Goal: Task Accomplishment & Management: Manage account settings

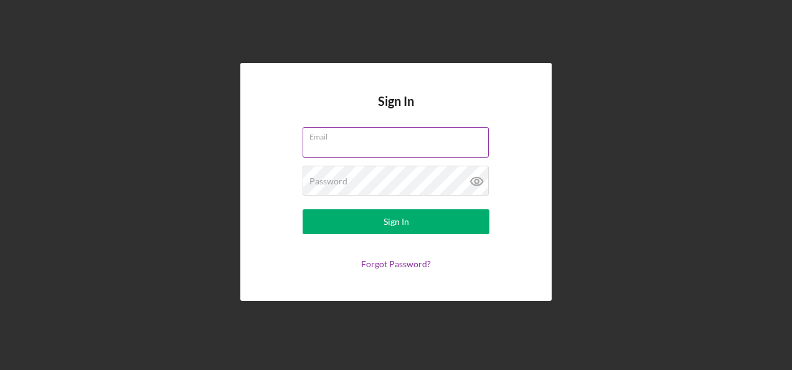
click at [336, 146] on input "Email" at bounding box center [395, 142] width 186 height 30
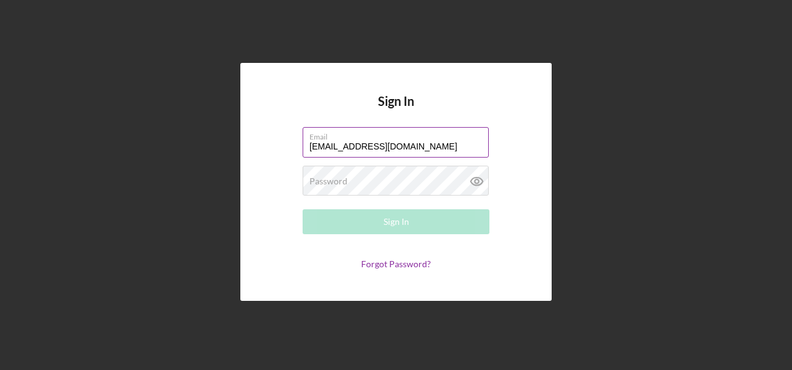
type input "[EMAIL_ADDRESS][DOMAIN_NAME]"
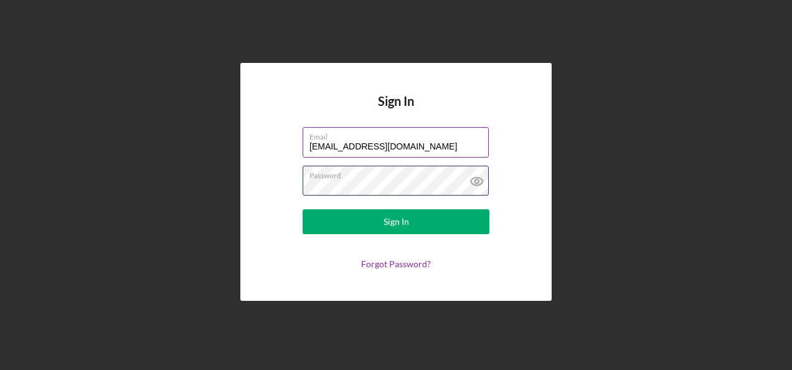
click at [302, 209] on button "Sign In" at bounding box center [395, 221] width 187 height 25
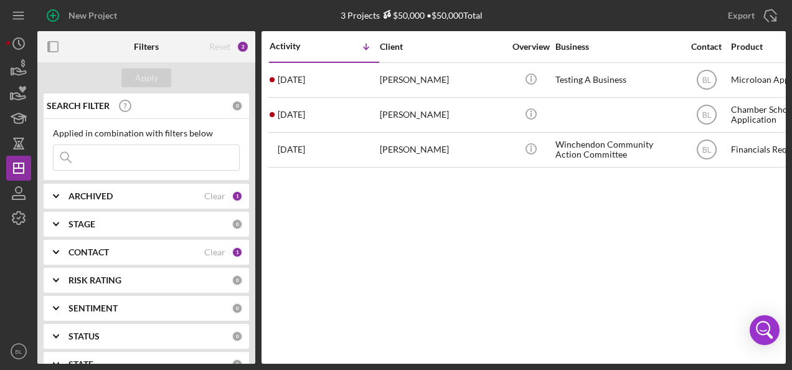
click at [525, 279] on div "Activity Icon/Table Sort Arrow Client Overview Business Contact Product Categor…" at bounding box center [523, 197] width 524 height 332
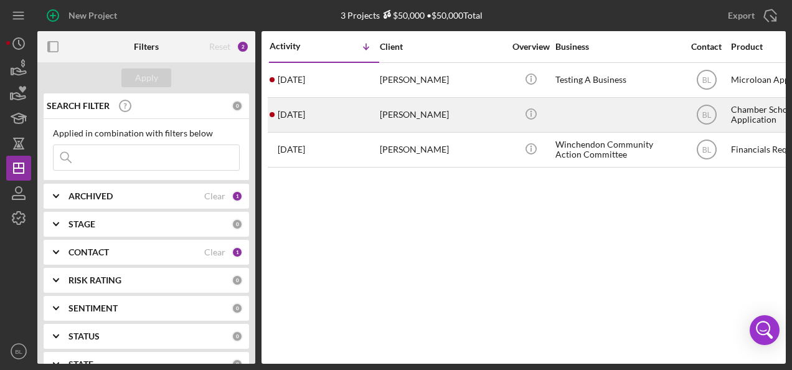
click at [395, 109] on div "[PERSON_NAME]" at bounding box center [442, 114] width 124 height 33
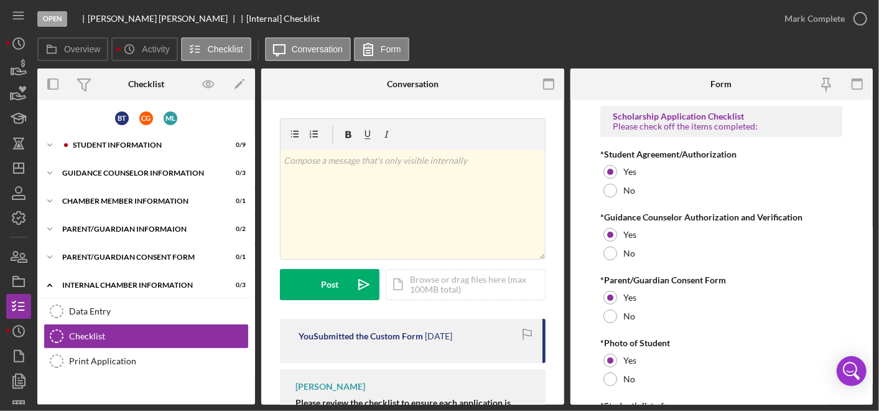
click at [499, 16] on div "Open [PERSON_NAME] [Internal] Checklist" at bounding box center [404, 18] width 735 height 37
click at [22, 13] on icon "Icon/Menu" at bounding box center [19, 16] width 28 height 28
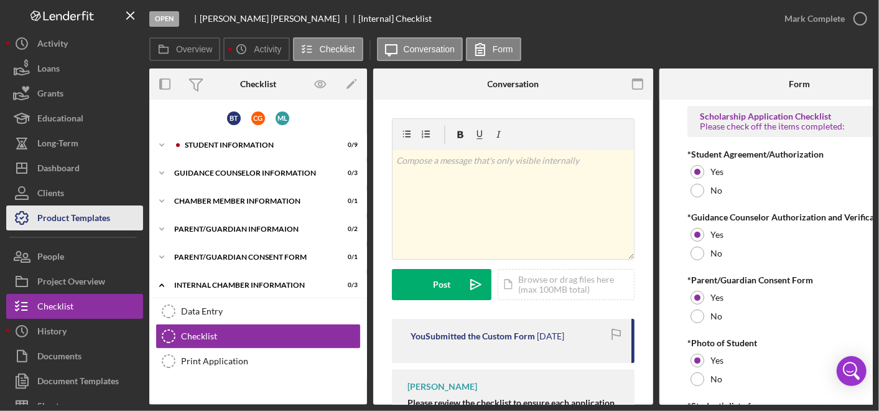
click at [68, 214] on div "Product Templates" at bounding box center [73, 219] width 73 height 28
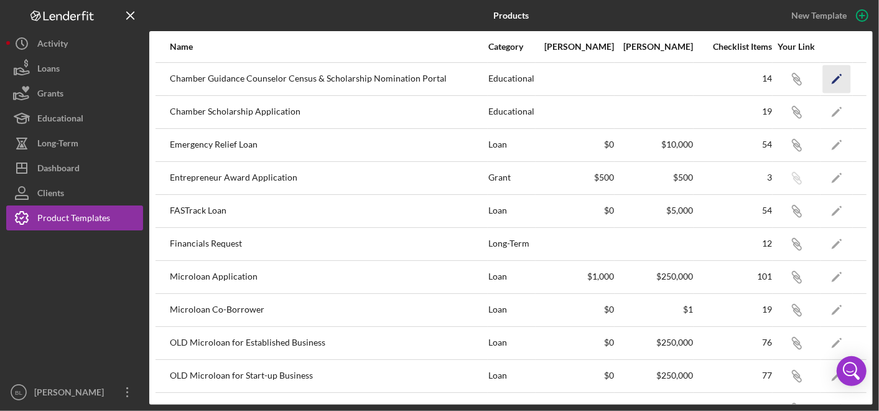
click at [791, 73] on icon "Icon/Edit" at bounding box center [837, 79] width 28 height 28
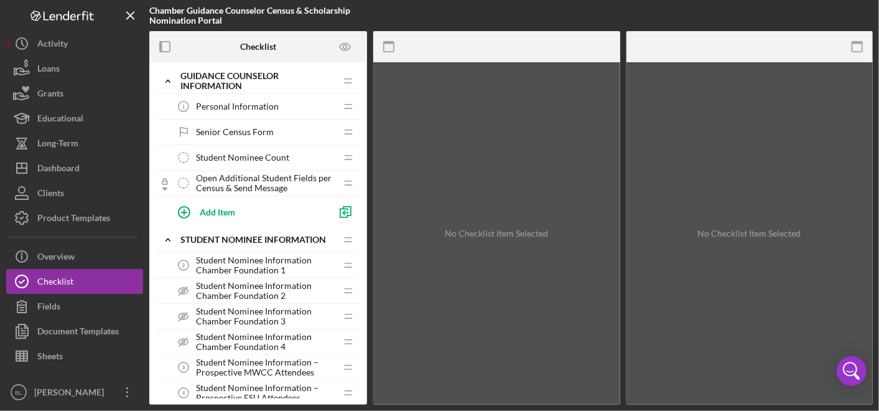
click at [252, 176] on span "Open Additional Student Fields per Census & Send Message" at bounding box center [266, 183] width 140 height 20
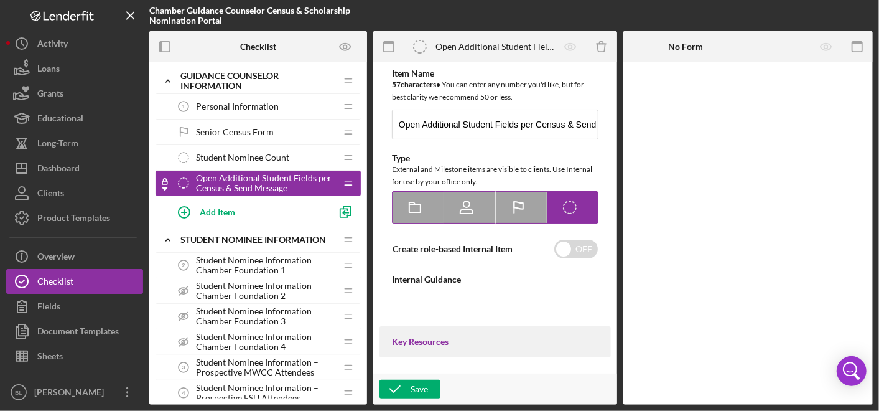
type textarea "<div> <p data-start="70" data-end="197">Based on the Census Form, update the <s…"
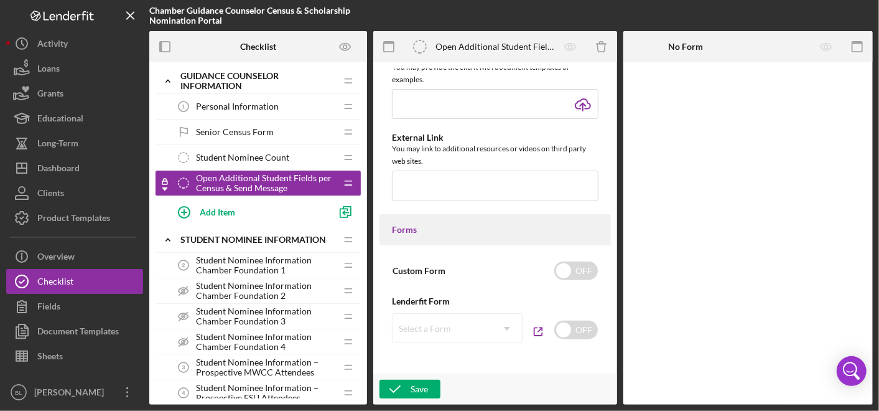
scroll to position [584, 0]
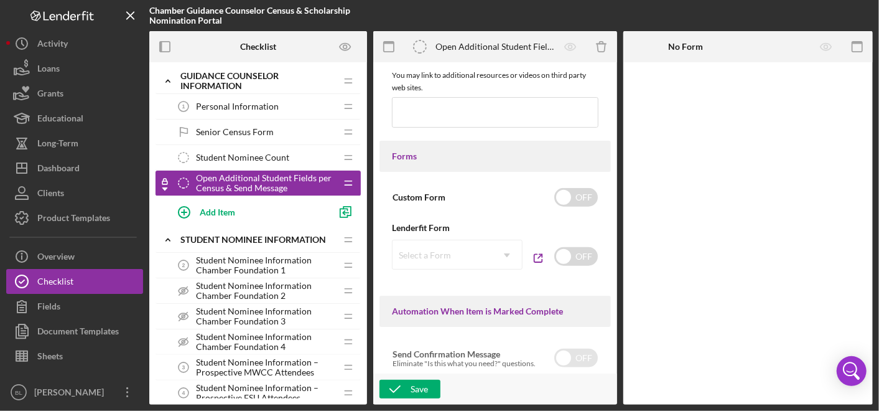
click at [240, 155] on span "Student Nominee Count" at bounding box center [242, 157] width 93 height 10
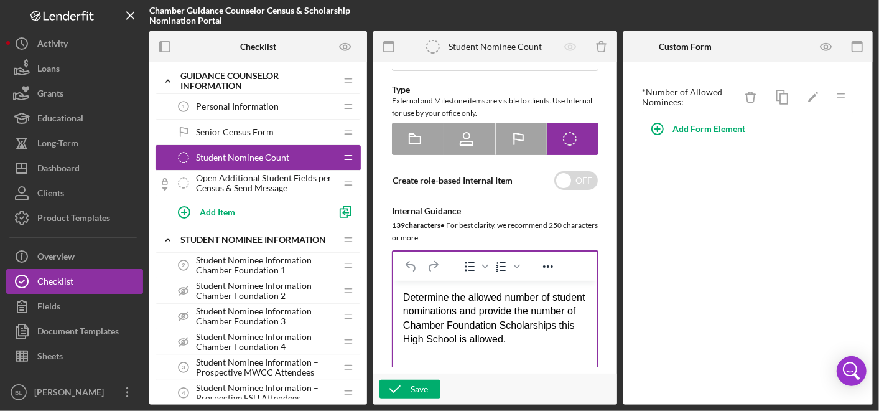
scroll to position [138, 0]
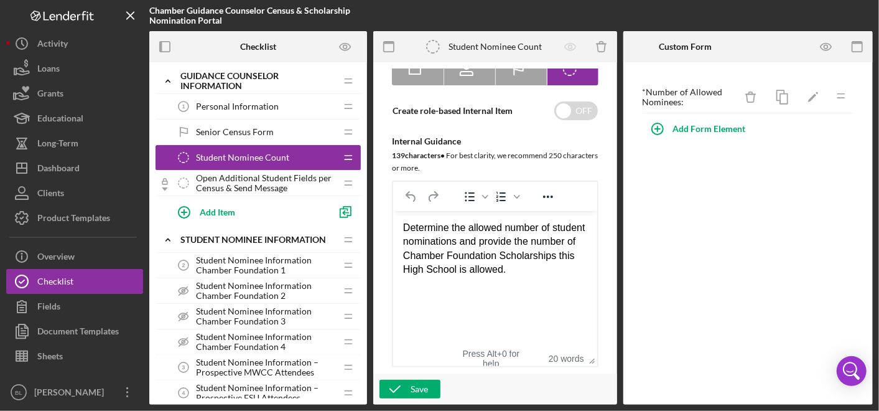
click at [262, 260] on span "Student Nominee Information Chamber Foundation 1" at bounding box center [266, 265] width 140 height 20
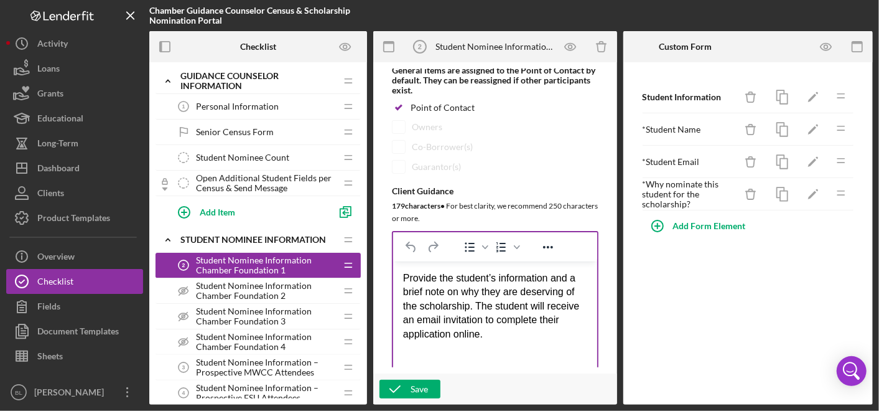
scroll to position [276, 0]
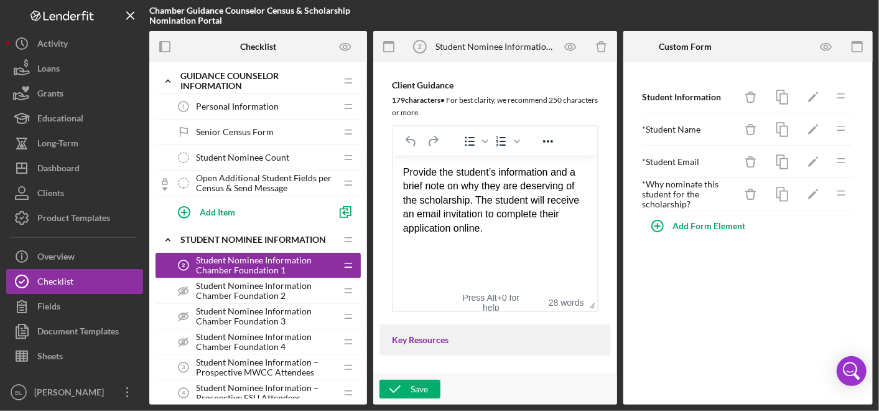
click at [273, 285] on span "Student Nominee Information Chamber Foundation 2" at bounding box center [266, 291] width 140 height 20
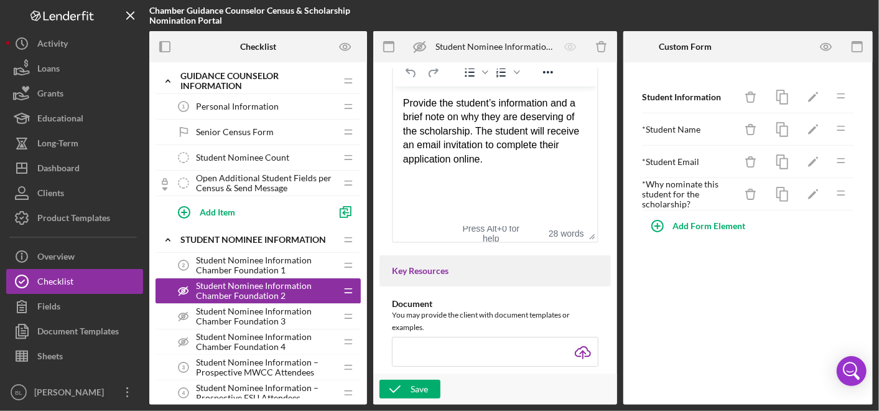
scroll to position [69, 0]
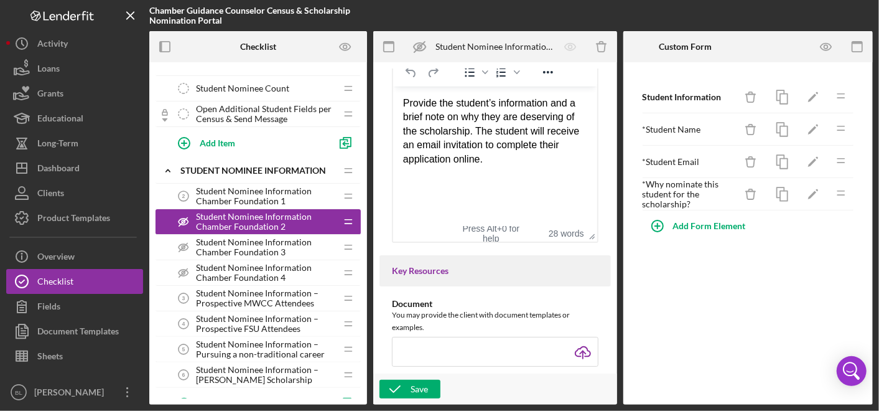
click at [227, 109] on span "Open Additional Student Fields per Census & Send Message" at bounding box center [266, 114] width 140 height 20
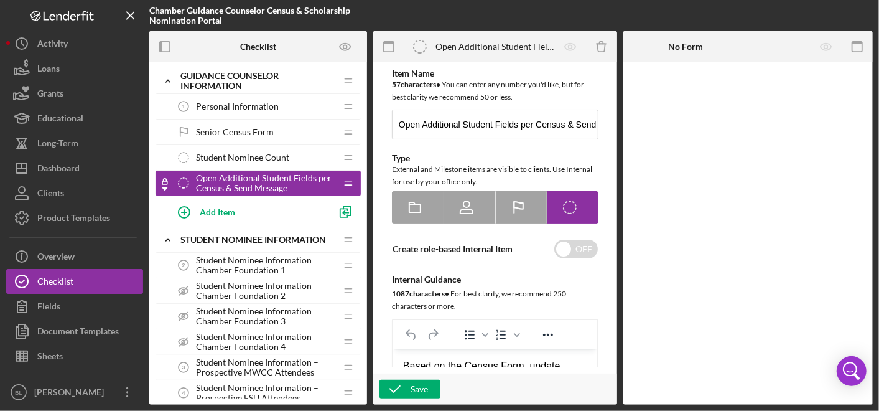
click at [269, 154] on span "Student Nominee Count" at bounding box center [242, 157] width 93 height 10
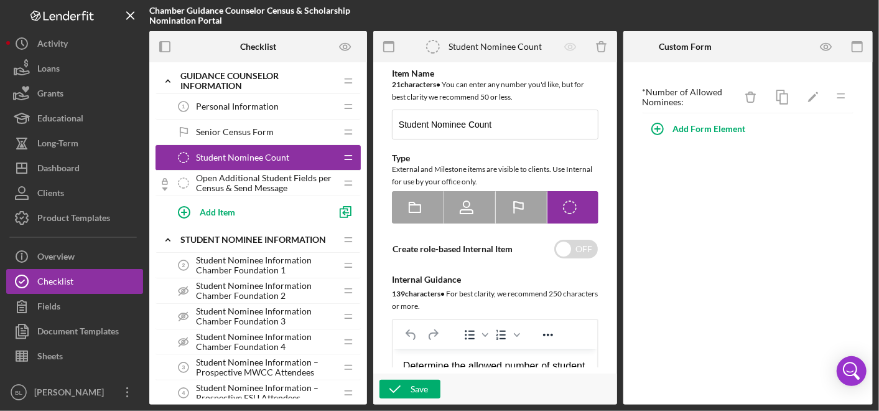
click at [251, 131] on span "Senior Census Form" at bounding box center [235, 132] width 78 height 10
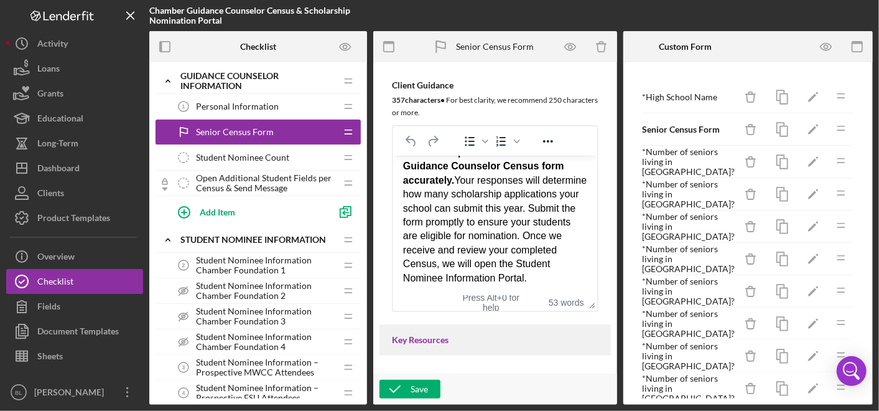
scroll to position [34, 0]
click at [268, 159] on span "Student Nominee Count" at bounding box center [242, 157] width 93 height 10
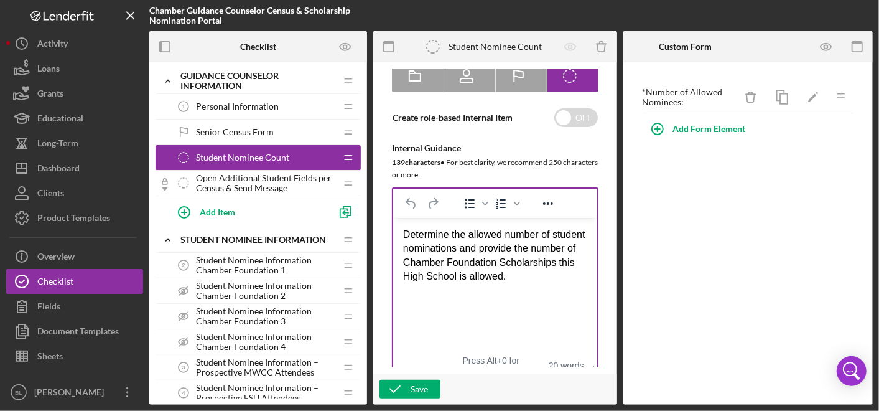
scroll to position [138, 0]
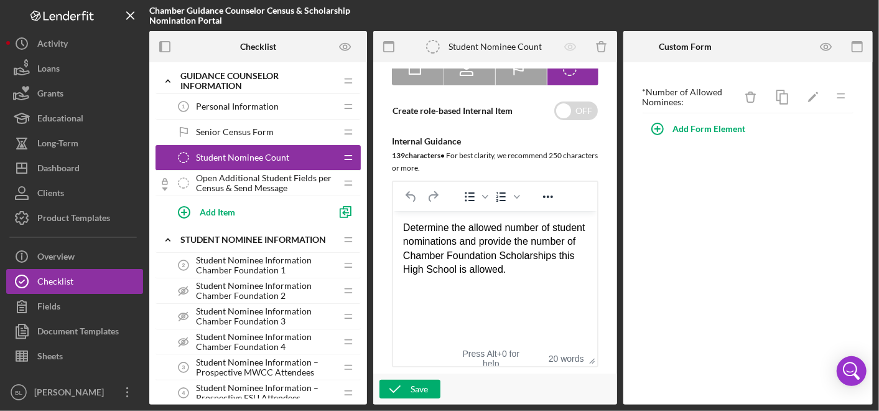
drag, startPoint x: 225, startPoint y: 177, endPoint x: 238, endPoint y: 181, distance: 13.2
click at [225, 177] on span "Open Additional Student Fields per Census & Send Message" at bounding box center [266, 183] width 140 height 20
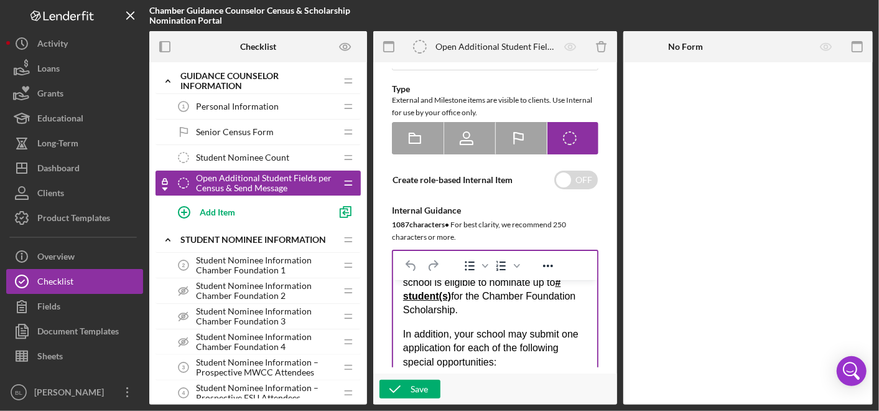
scroll to position [207, 0]
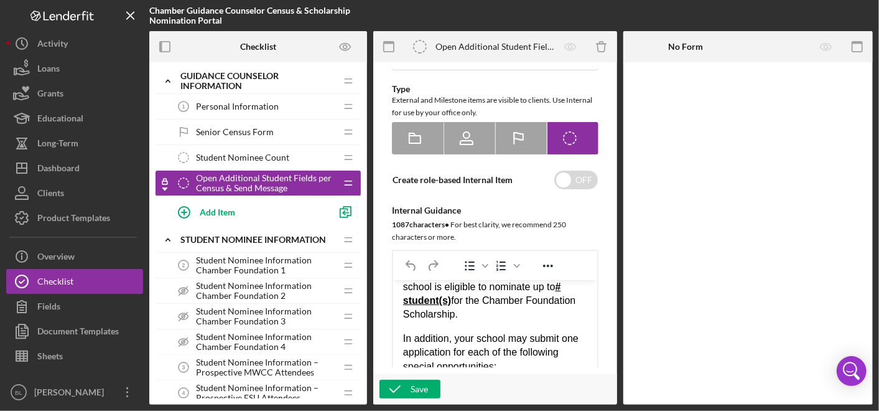
click at [442, 300] on strong "# student(s)" at bounding box center [482, 293] width 158 height 24
drag, startPoint x: 471, startPoint y: 301, endPoint x: 418, endPoint y: 296, distance: 53.1
click at [418, 296] on p "Thank you for submitting your census! We’re excited to let you know that your s…" at bounding box center [495, 287] width 184 height 70
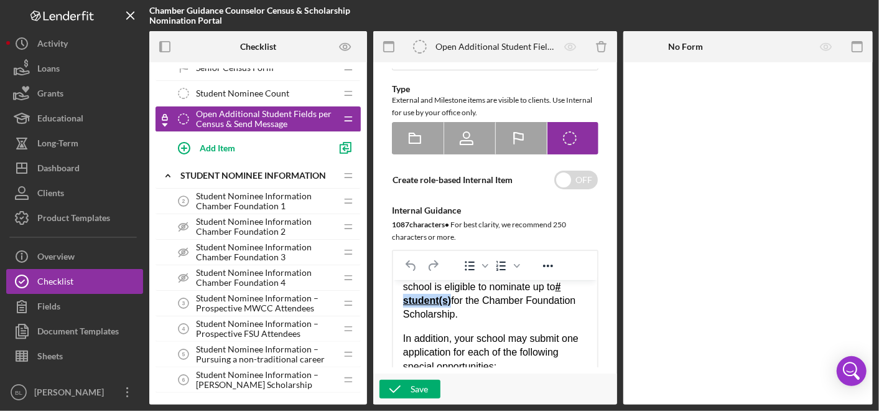
scroll to position [69, 0]
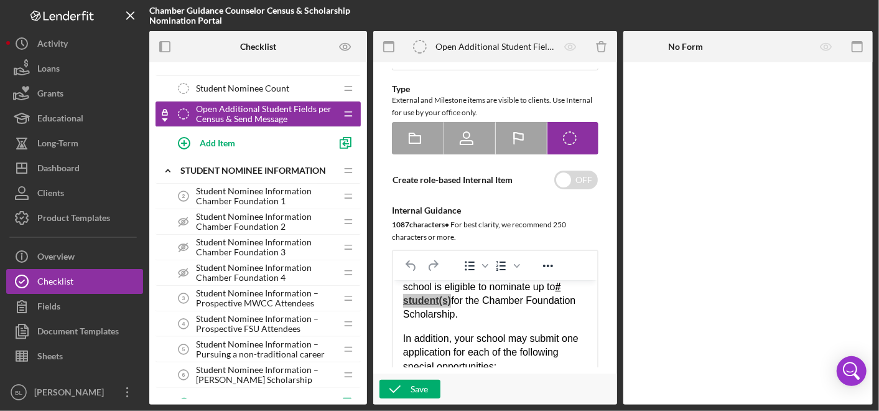
click at [247, 219] on span "Student Nominee Information Chamber Foundation 2" at bounding box center [266, 222] width 140 height 20
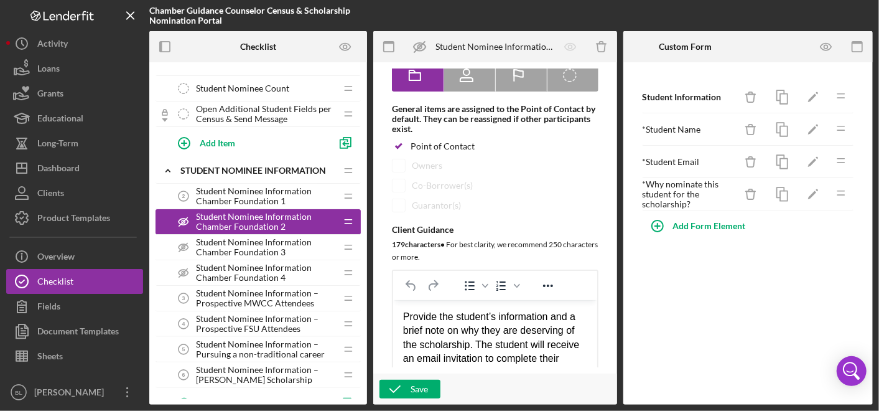
scroll to position [138, 0]
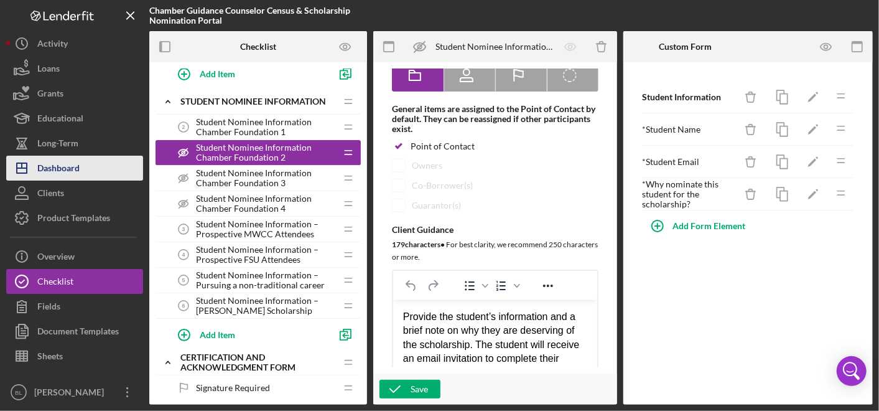
click at [70, 164] on div "Dashboard" at bounding box center [58, 170] width 42 height 28
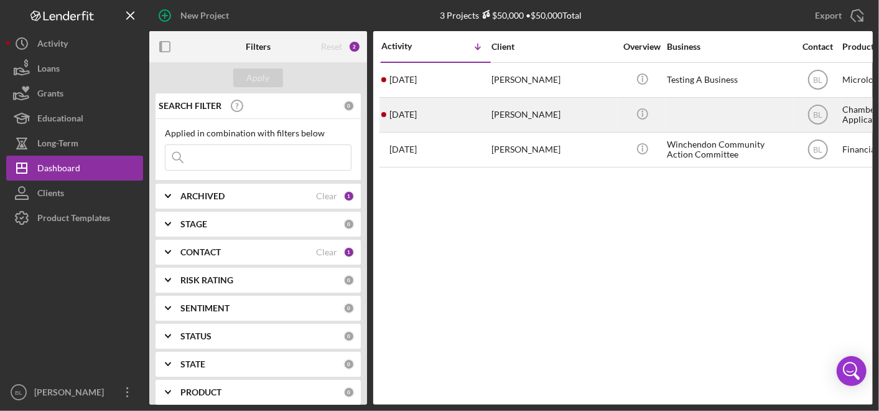
click at [520, 112] on div "[PERSON_NAME]" at bounding box center [554, 114] width 124 height 33
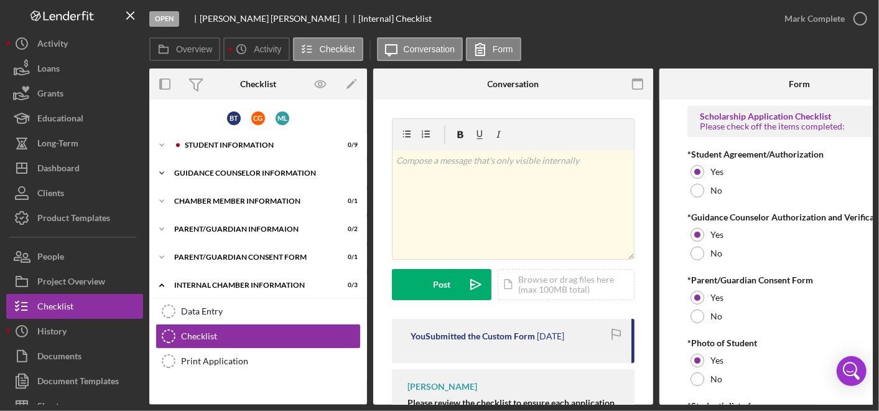
click at [220, 171] on div "Guidance Counselor Information" at bounding box center [262, 172] width 177 height 7
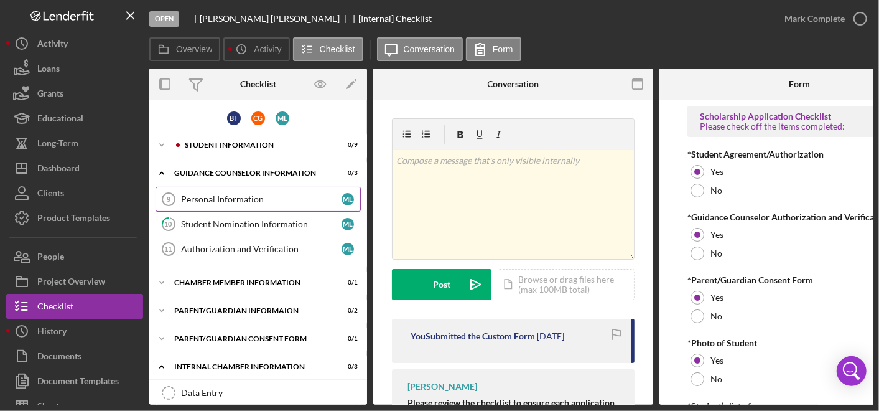
click at [222, 203] on div "Personal Information" at bounding box center [261, 199] width 161 height 10
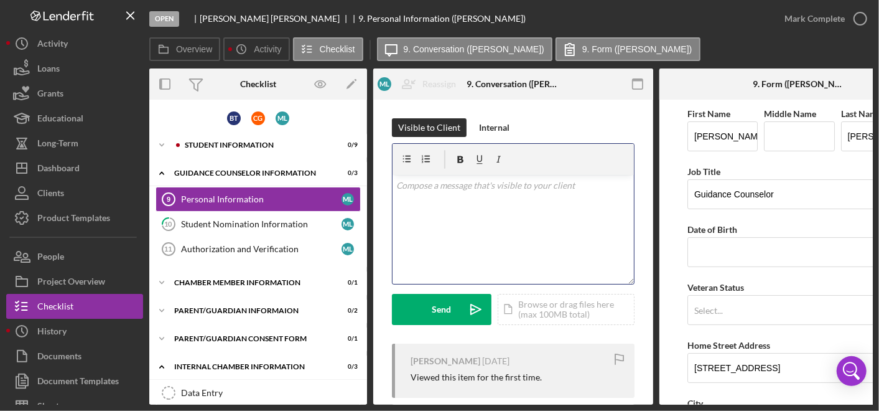
click at [461, 235] on div "v Color teal Color pink Remove color Add row above Add row below Add column bef…" at bounding box center [513, 229] width 241 height 109
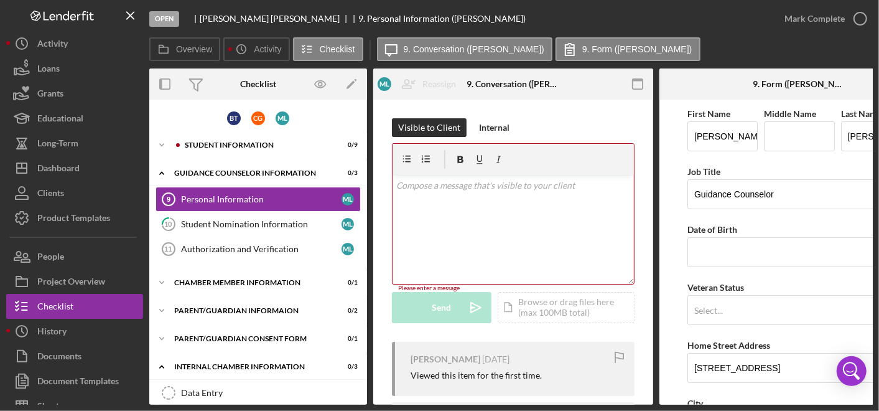
drag, startPoint x: 490, startPoint y: 224, endPoint x: 555, endPoint y: 206, distance: 67.2
click at [491, 224] on div "v Color teal Color pink Remove color Add row above Add row below Add column bef…" at bounding box center [513, 229] width 241 height 109
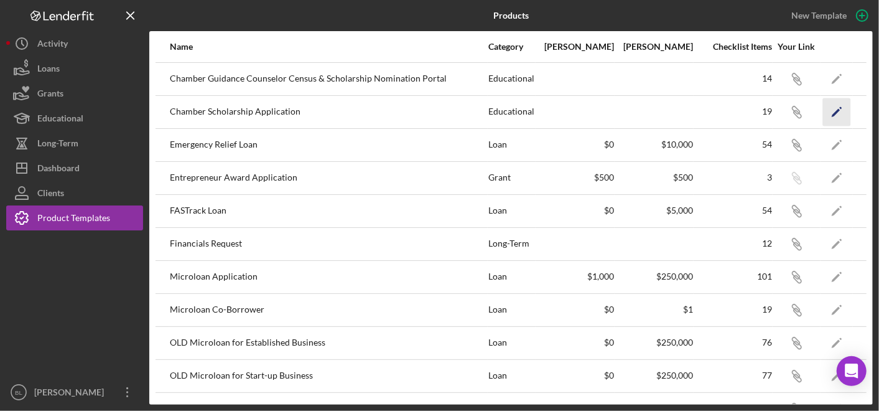
click at [830, 110] on icon "Icon/Edit" at bounding box center [837, 112] width 28 height 28
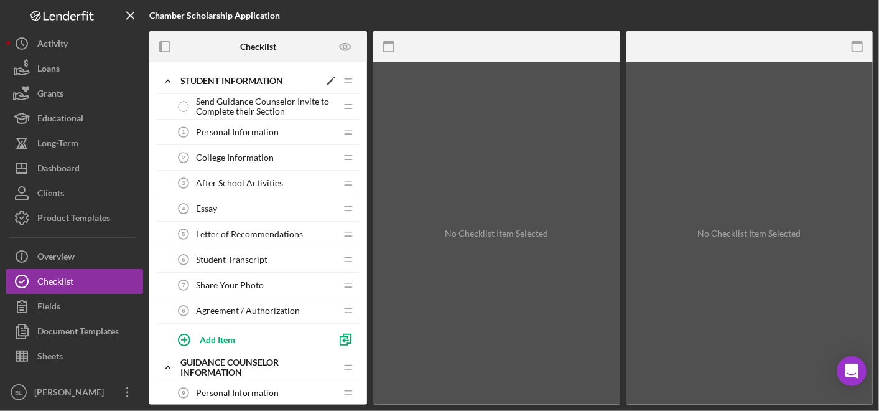
click at [171, 82] on icon "Icon/Expander" at bounding box center [168, 80] width 25 height 25
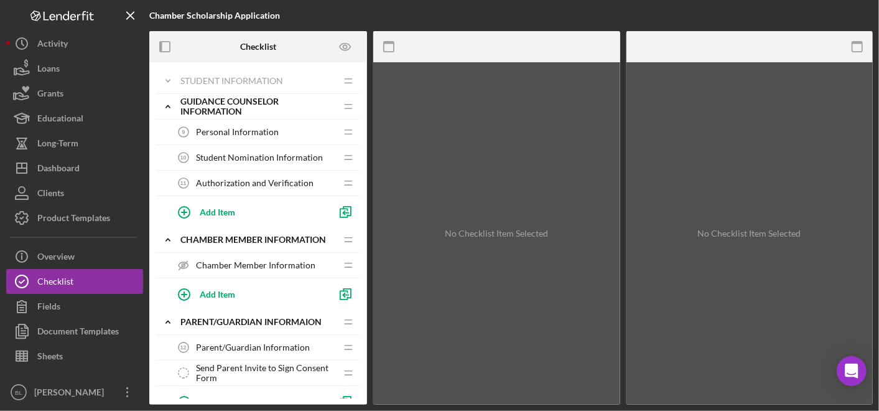
click at [243, 261] on span "Chamber Member Information" at bounding box center [255, 265] width 119 height 10
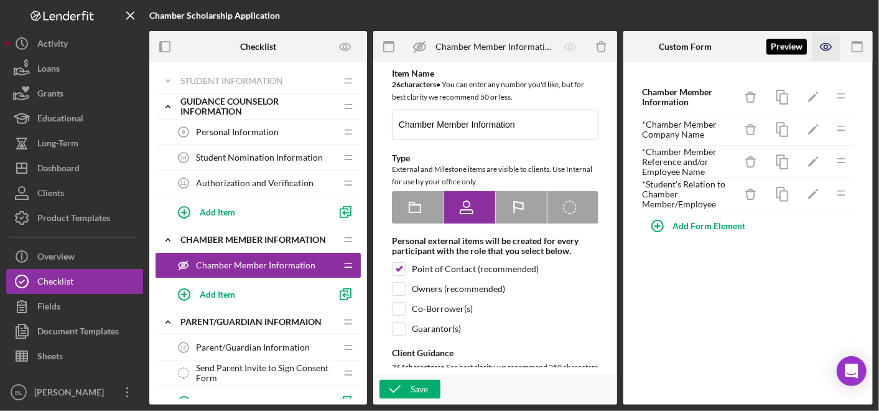
click at [831, 47] on icon "button" at bounding box center [827, 47] width 28 height 28
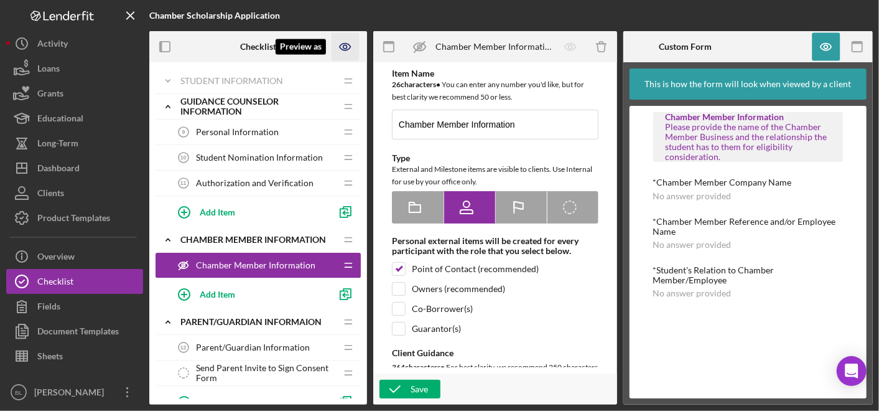
click at [353, 47] on icon "Preview as" at bounding box center [346, 47] width 28 height 28
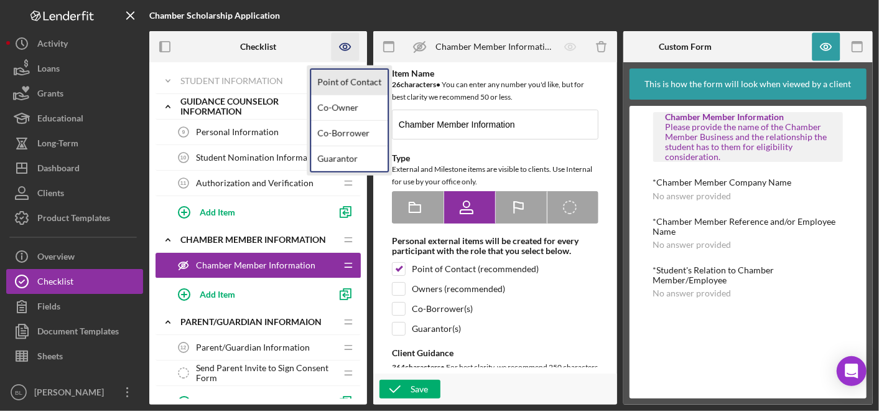
click at [367, 82] on link "Point of Contact" at bounding box center [349, 83] width 77 height 26
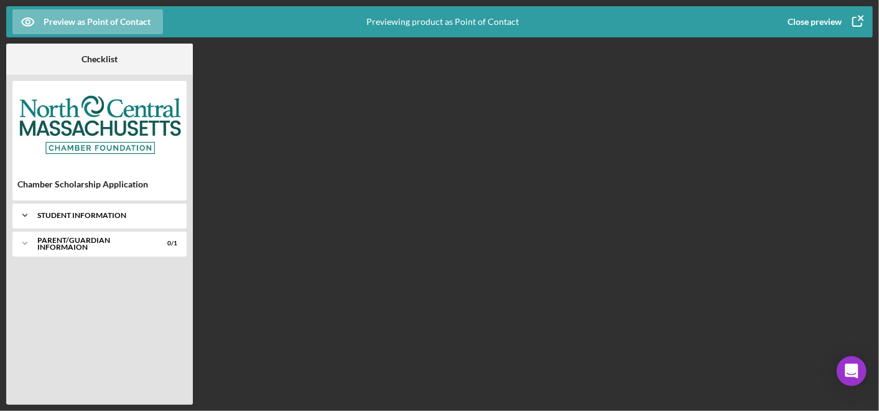
click at [105, 215] on div "Student Information" at bounding box center [104, 215] width 134 height 7
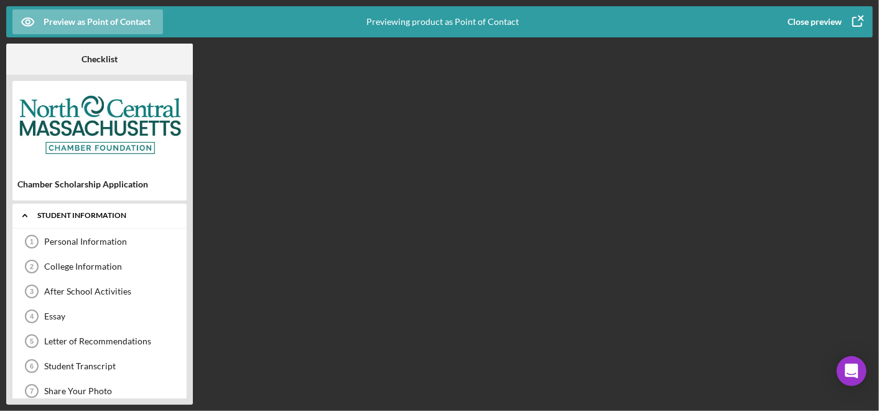
click at [67, 210] on div "Icon/Expander Student Information 0 / 8" at bounding box center [99, 216] width 174 height 26
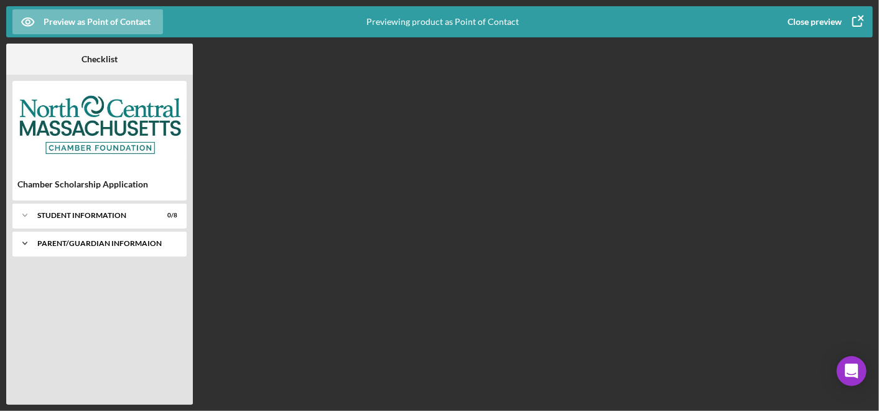
click at [64, 243] on div "Parent/Guardian Informaion" at bounding box center [104, 243] width 134 height 7
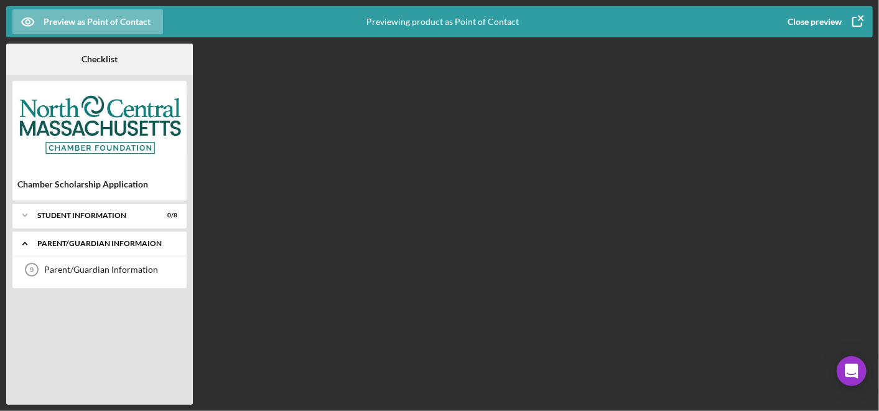
click at [70, 240] on div "Parent/Guardian Informaion" at bounding box center [104, 243] width 134 height 7
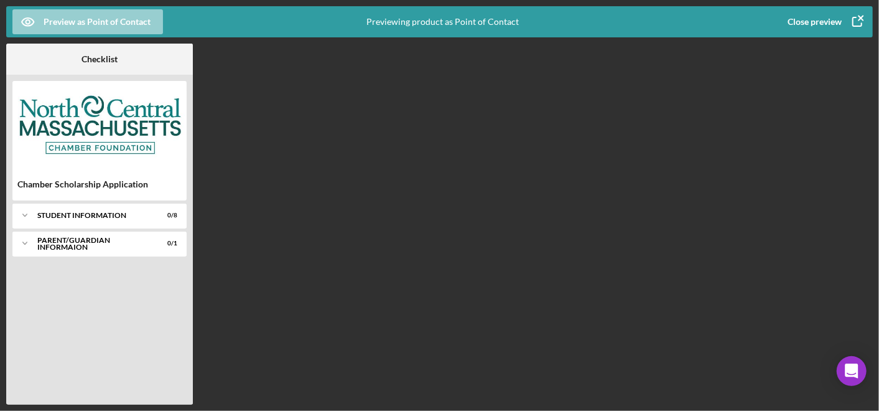
click at [127, 22] on div "Preview as Point of Contact" at bounding box center [97, 21] width 107 height 25
click at [854, 19] on icon "button" at bounding box center [857, 21] width 31 height 31
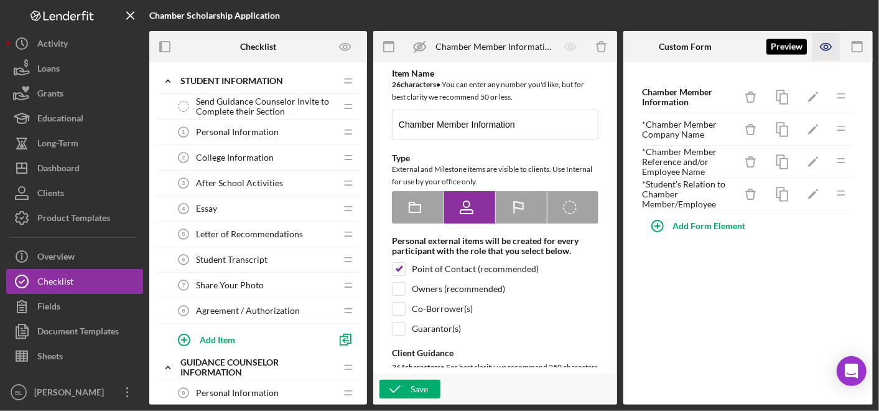
click at [826, 45] on icon "button" at bounding box center [827, 47] width 4 height 4
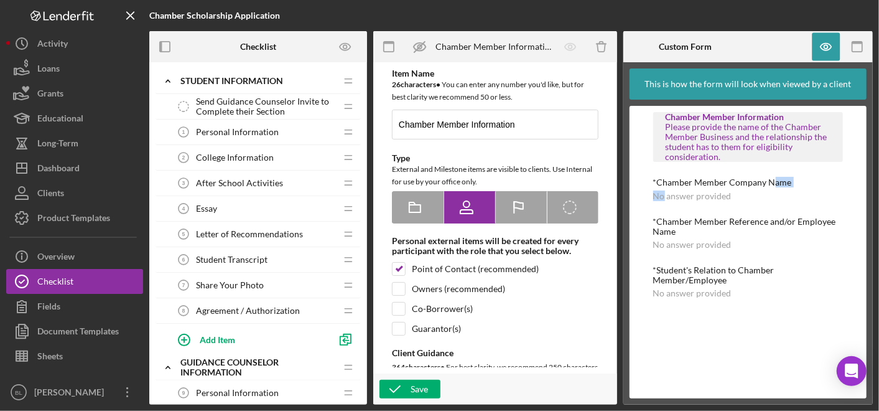
drag, startPoint x: 663, startPoint y: 189, endPoint x: 775, endPoint y: 184, distance: 112.1
click at [775, 184] on div "*Chamber Member Company Name No answer provided" at bounding box center [748, 188] width 190 height 23
drag, startPoint x: 775, startPoint y: 184, endPoint x: 757, endPoint y: 215, distance: 35.7
click at [775, 212] on div "Chamber Member Information Please provide the name of the Chamber Member Busine…" at bounding box center [748, 205] width 190 height 186
drag, startPoint x: 672, startPoint y: 221, endPoint x: 779, endPoint y: 232, distance: 107.6
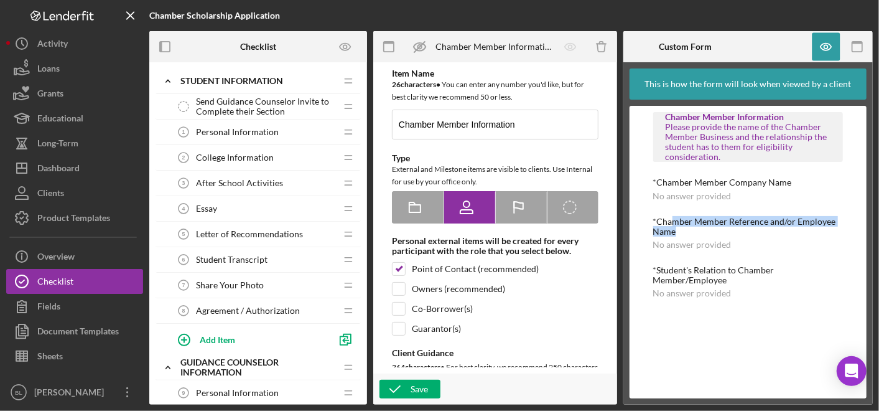
click at [779, 232] on div "*Chamber Member Reference and/or Employee Name" at bounding box center [748, 227] width 190 height 20
drag, startPoint x: 779, startPoint y: 232, endPoint x: 787, endPoint y: 250, distance: 19.8
click at [787, 250] on div "Chamber Member Information Please provide the name of the Chamber Member Busine…" at bounding box center [748, 205] width 190 height 186
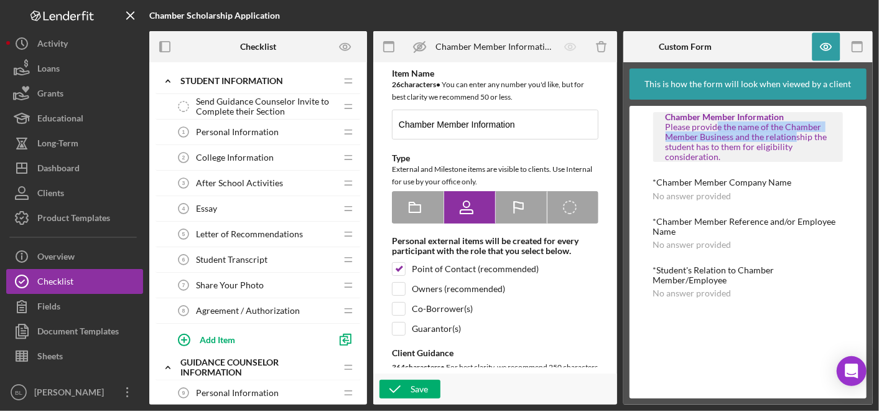
drag, startPoint x: 787, startPoint y: 250, endPoint x: 799, endPoint y: 146, distance: 104.6
click at [799, 146] on div "Please provide the name of the Chamber Member Business and the relationship the…" at bounding box center [748, 142] width 165 height 40
drag, startPoint x: 799, startPoint y: 146, endPoint x: 795, endPoint y: 179, distance: 33.3
click at [795, 179] on div "Chamber Member Information Please provide the name of the Chamber Member Busine…" at bounding box center [748, 205] width 190 height 186
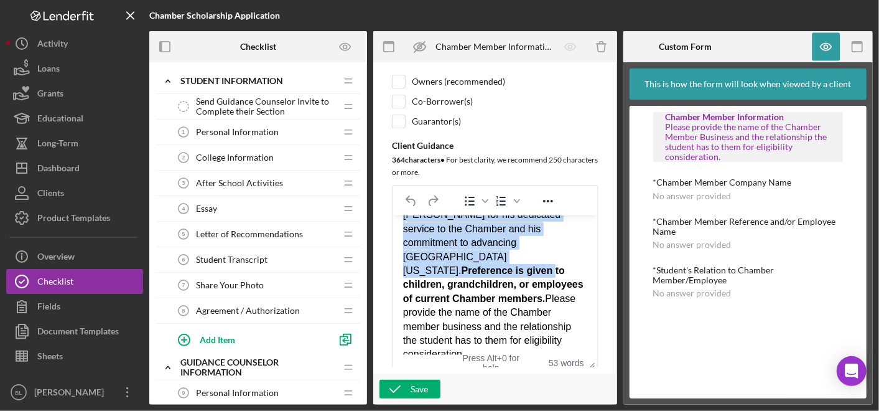
scroll to position [34, 0]
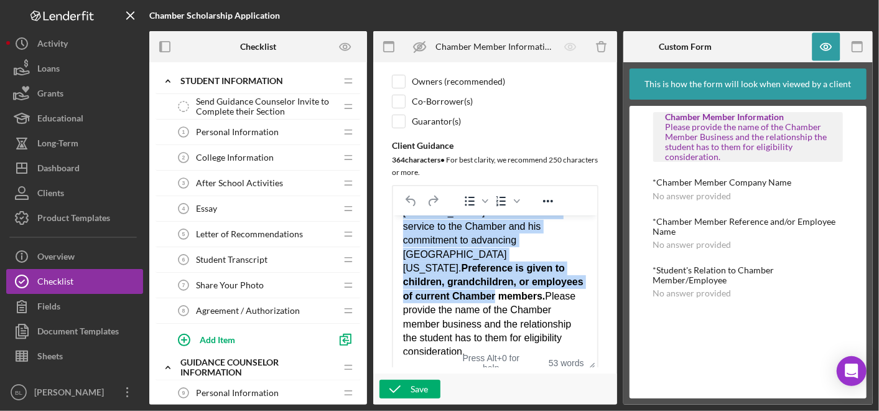
drag, startPoint x: 405, startPoint y: 230, endPoint x: 553, endPoint y: 282, distance: 156.5
click at [553, 282] on div "This scholarship honors Mr. David McKeehan for his dedicated service to the Cha…" at bounding box center [495, 275] width 184 height 167
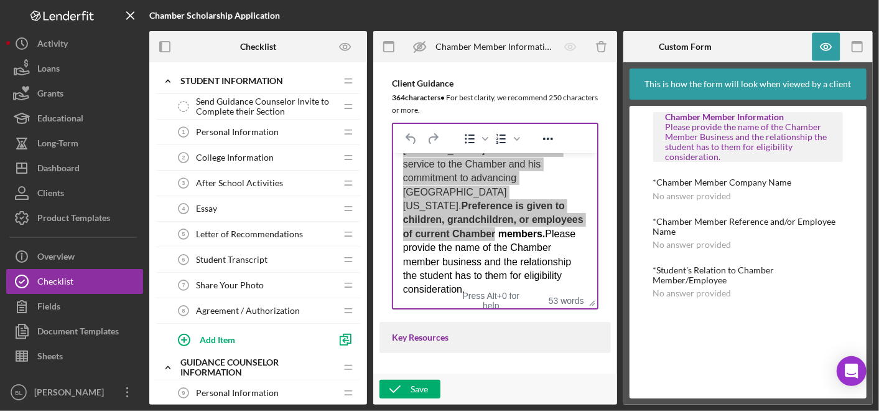
scroll to position [276, 0]
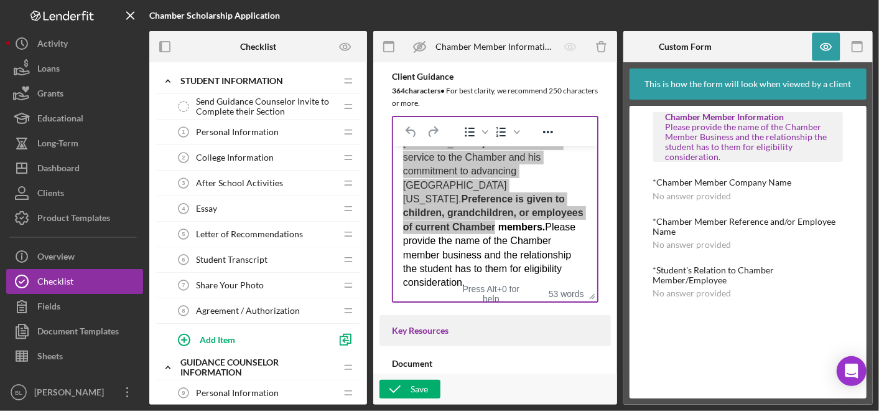
click at [539, 296] on div "53 words" at bounding box center [553, 294] width 62 height 20
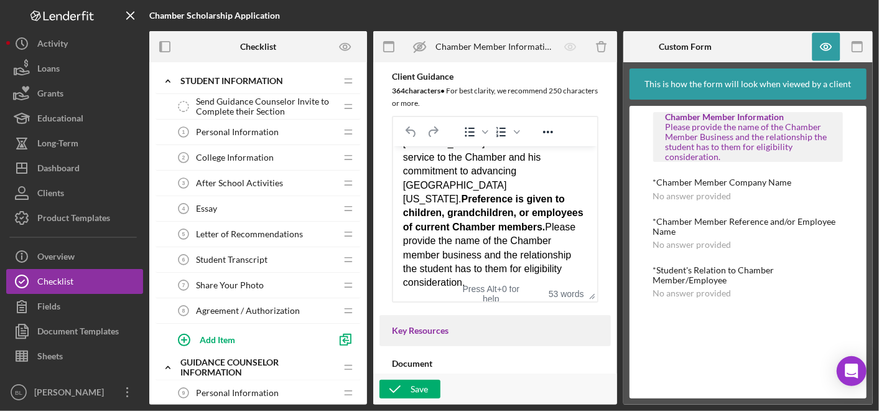
click at [546, 240] on div "This scholarship honors Mr. David McKeehan for his dedicated service to the Cha…" at bounding box center [495, 206] width 184 height 167
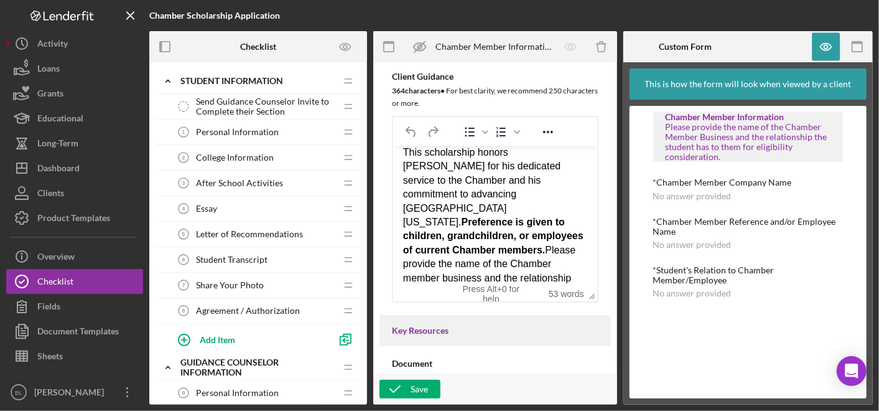
scroll to position [0, 0]
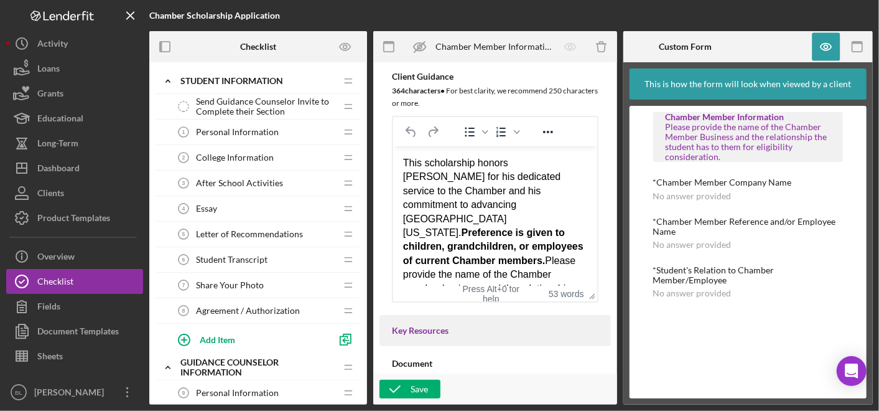
click at [531, 207] on div "This scholarship honors Mr. David McKeehan for his dedicated service to the Cha…" at bounding box center [495, 239] width 184 height 167
click at [93, 212] on div "Product Templates" at bounding box center [73, 219] width 73 height 28
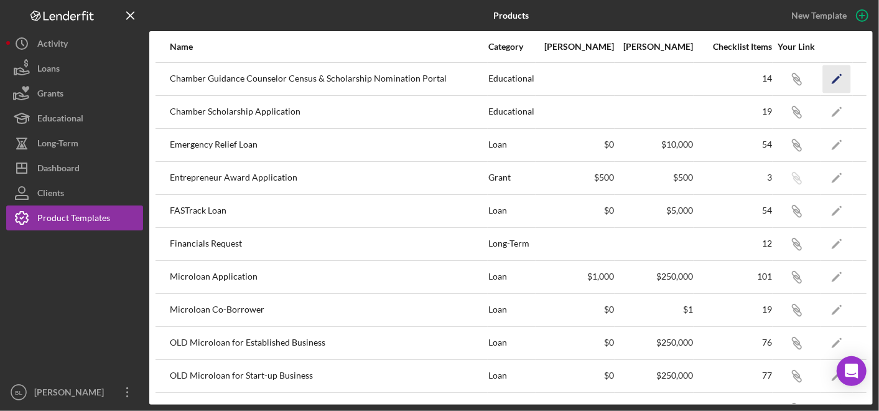
click at [828, 70] on icon "Icon/Edit" at bounding box center [837, 79] width 28 height 28
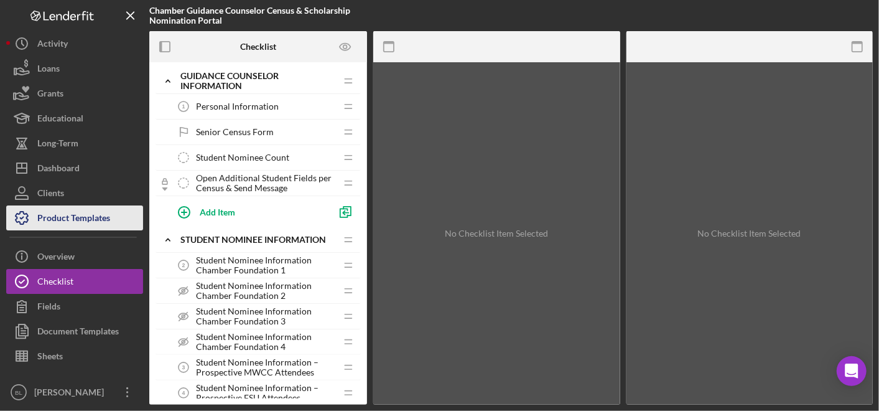
click at [91, 216] on div "Product Templates" at bounding box center [73, 219] width 73 height 28
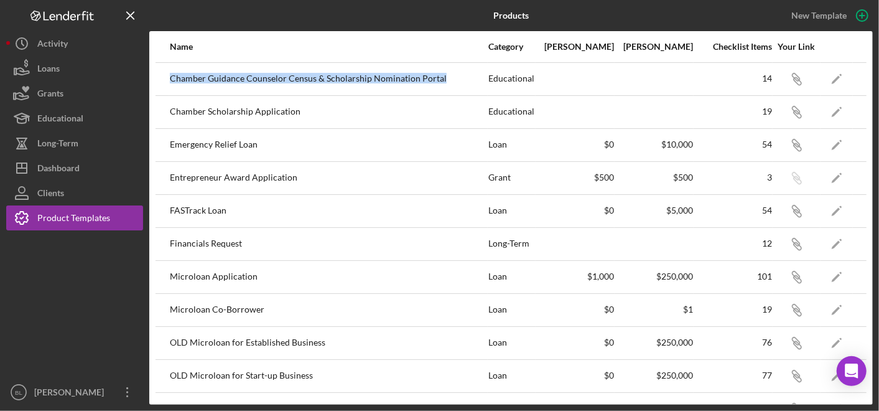
drag, startPoint x: 442, startPoint y: 80, endPoint x: 166, endPoint y: 77, distance: 276.3
click at [166, 77] on tr "Chamber Guidance Counselor Census & Scholarship Nomination Portal Educational 1…" at bounding box center [511, 78] width 711 height 33
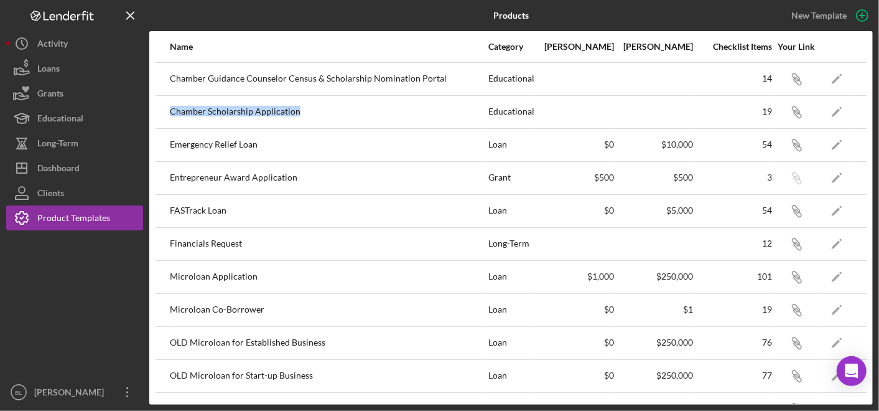
drag, startPoint x: 166, startPoint y: 77, endPoint x: 162, endPoint y: 108, distance: 32.0
click at [162, 108] on tr "Chamber Scholarship Application Educational 19 Icon/Link Icon/Edit" at bounding box center [511, 111] width 711 height 33
click at [381, 86] on div "Chamber Guidance Counselor Census & Scholarship Nomination Portal" at bounding box center [328, 78] width 317 height 31
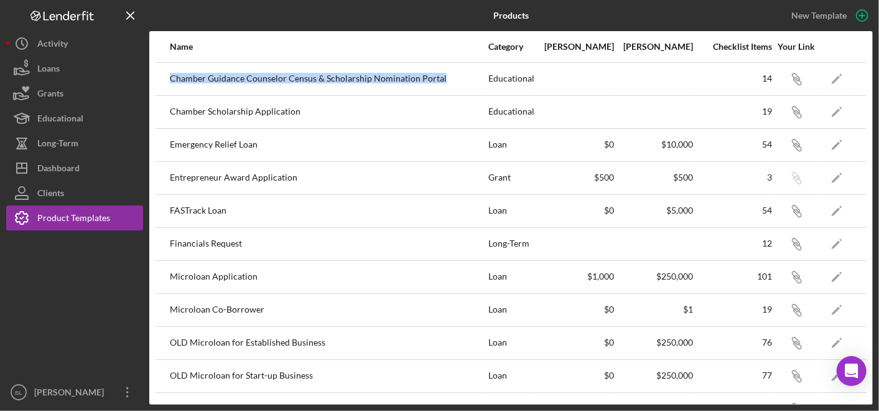
drag, startPoint x: 449, startPoint y: 79, endPoint x: 155, endPoint y: 80, distance: 293.7
click at [156, 80] on tr "Chamber Guidance Counselor Census & Scholarship Nomination Portal Educational 1…" at bounding box center [511, 78] width 711 height 33
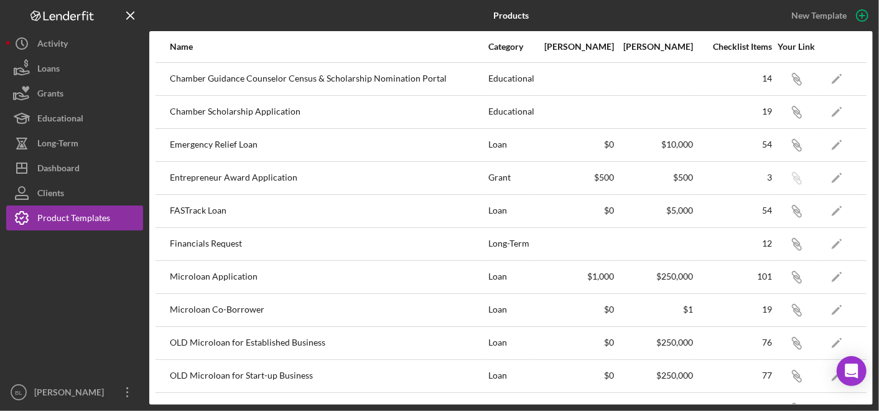
drag, startPoint x: 155, startPoint y: 80, endPoint x: 334, endPoint y: 100, distance: 180.4
click at [334, 100] on div "Chamber Scholarship Application" at bounding box center [328, 111] width 317 height 31
click at [832, 78] on polygon "button" at bounding box center [836, 79] width 9 height 9
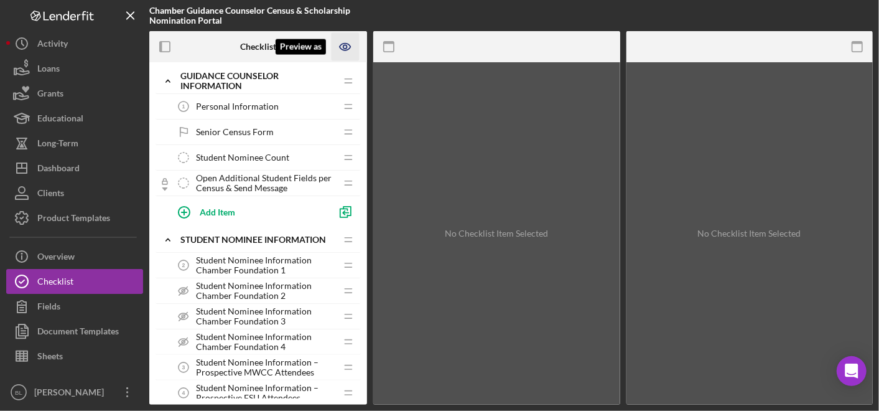
click at [350, 48] on icon "Preview as" at bounding box center [345, 47] width 11 height 7
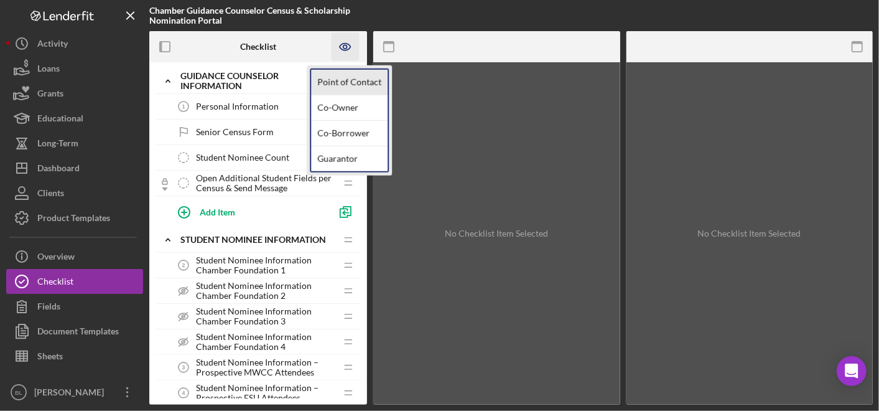
click at [360, 78] on link "Point of Contact" at bounding box center [349, 83] width 77 height 26
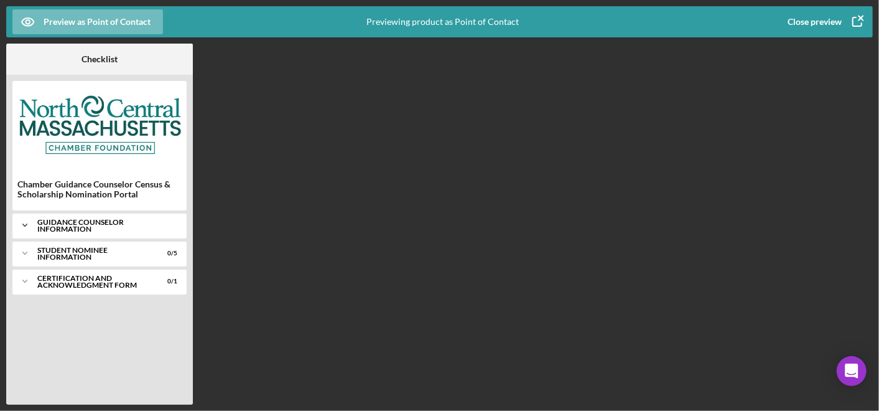
click at [80, 227] on div "Guidance Counselor Information" at bounding box center [104, 225] width 134 height 14
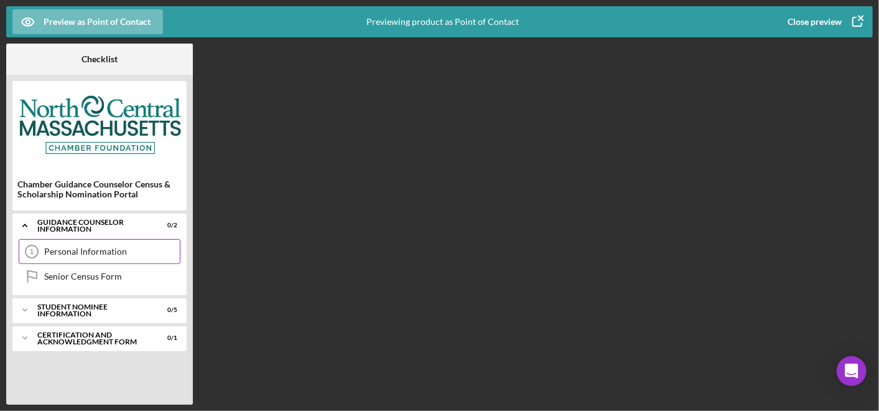
click at [91, 249] on div "Personal Information" at bounding box center [112, 251] width 136 height 10
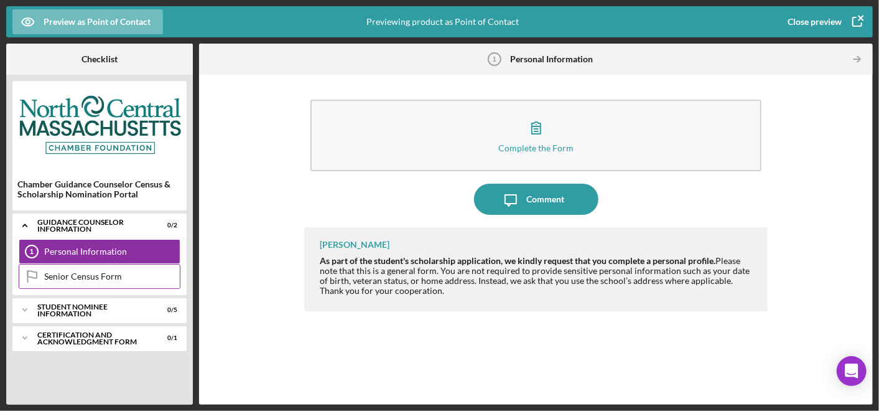
click at [101, 268] on div "Senior Census Form Senior Census Form" at bounding box center [100, 276] width 162 height 25
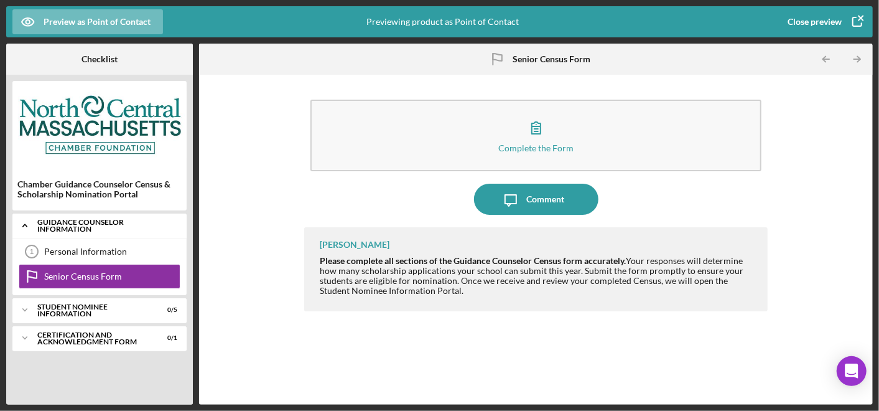
drag, startPoint x: 91, startPoint y: 247, endPoint x: 143, endPoint y: 238, distance: 52.5
click at [91, 249] on div "Personal Information" at bounding box center [112, 251] width 136 height 10
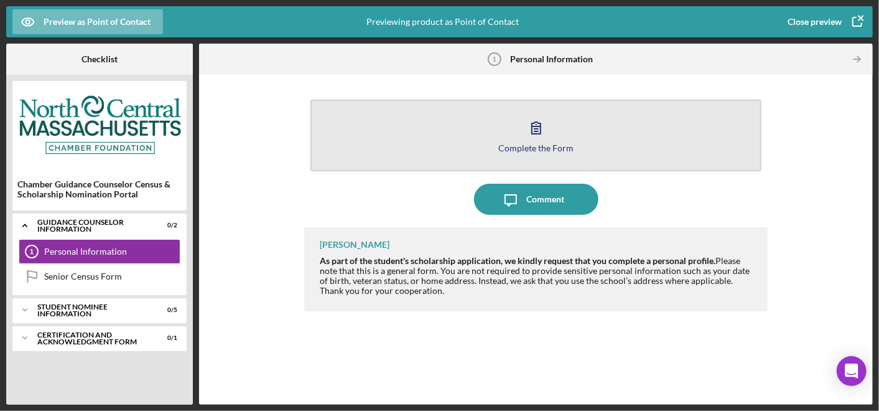
click at [463, 155] on button "Complete the Form Form" at bounding box center [536, 136] width 451 height 72
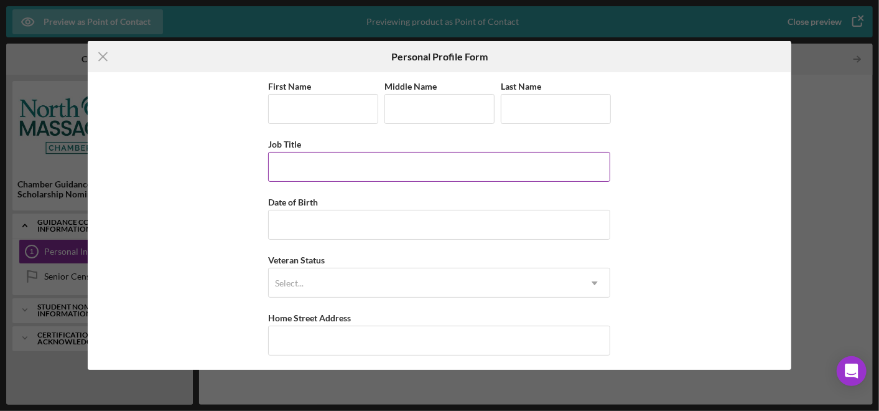
click at [342, 180] on input "Job Title" at bounding box center [439, 167] width 342 height 30
drag, startPoint x: 354, startPoint y: 246, endPoint x: 362, endPoint y: 255, distance: 11.5
click at [354, 247] on div "First Name Required Middle Name Last Name Required Job Title Date of Birth Vete…" at bounding box center [439, 310] width 342 height 464
click at [100, 58] on icon "Icon/Menu Close" at bounding box center [103, 56] width 31 height 31
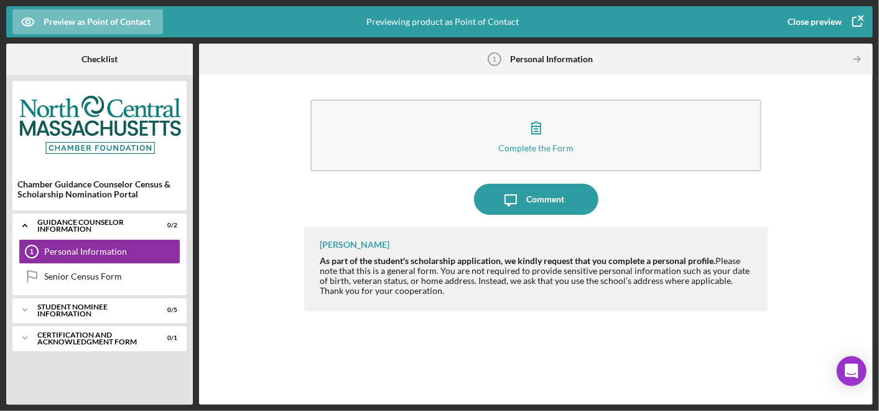
click at [841, 21] on button "Close preview" at bounding box center [824, 21] width 98 height 25
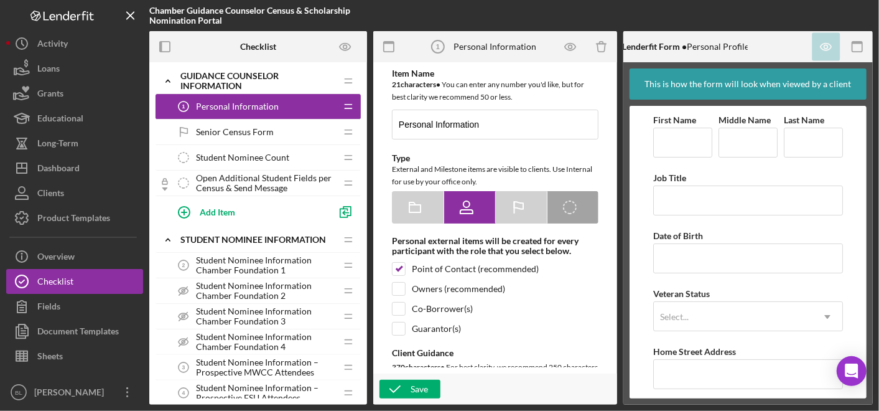
click at [198, 181] on span "Open Additional Student Fields per Census & Send Message" at bounding box center [266, 183] width 140 height 20
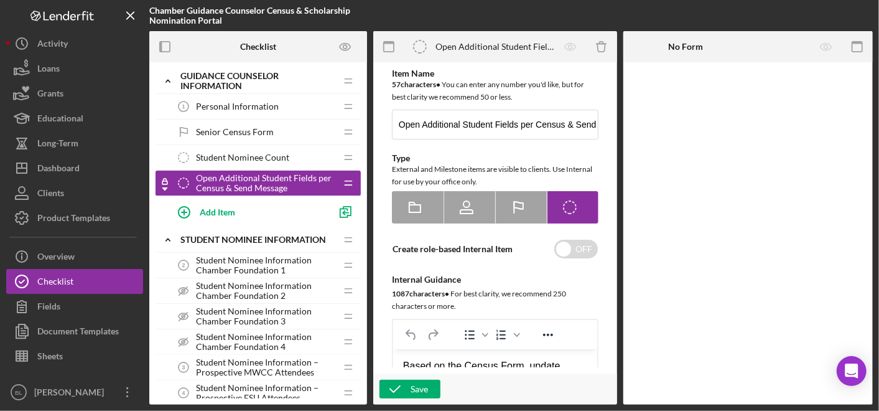
click at [257, 159] on span "Student Nominee Count" at bounding box center [242, 157] width 93 height 10
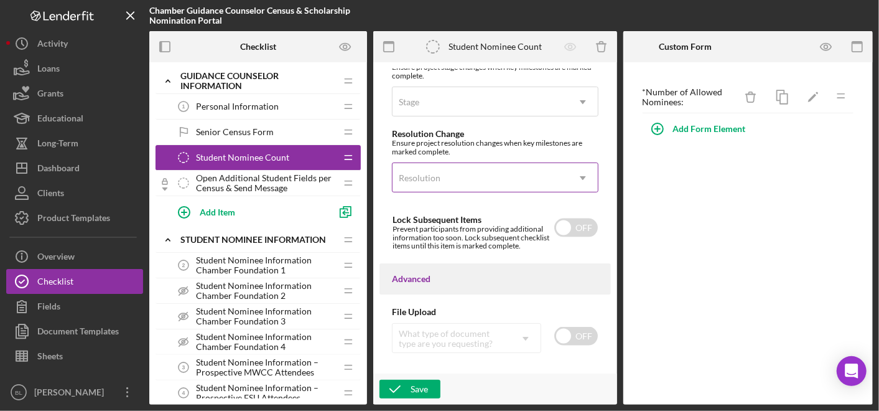
scroll to position [949, 0]
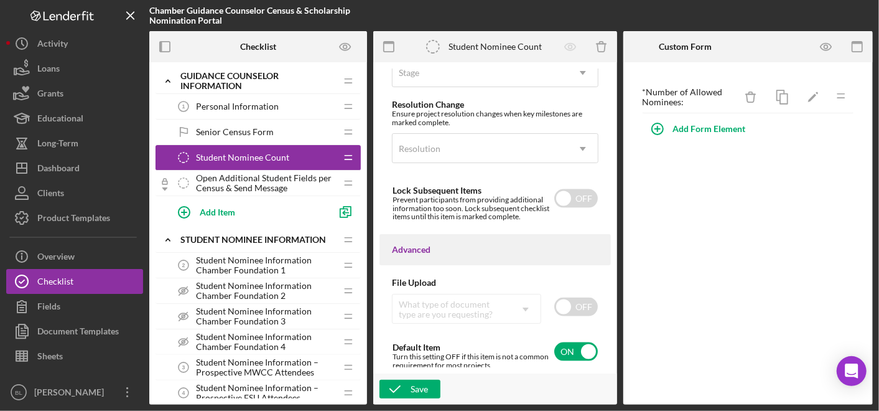
click at [258, 183] on span "Open Additional Student Fields per Census & Send Message" at bounding box center [266, 183] width 140 height 20
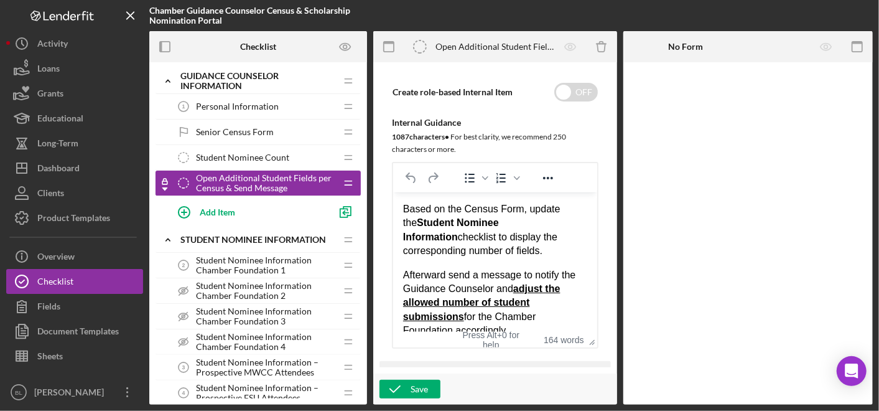
scroll to position [276, 0]
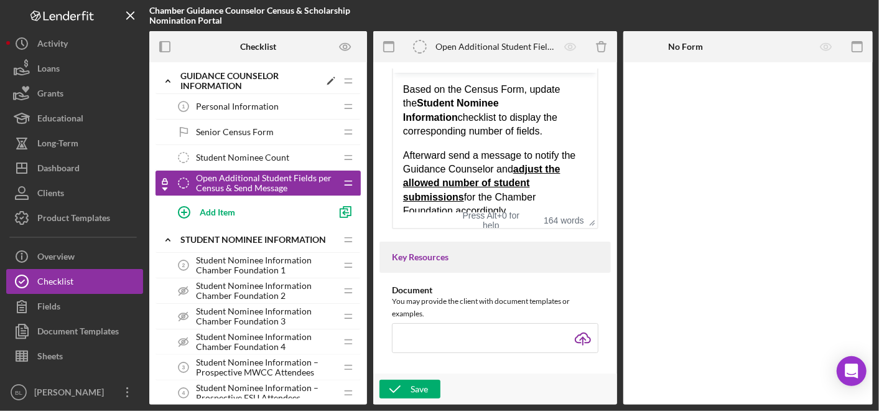
click at [171, 76] on icon "Icon/Expander" at bounding box center [168, 80] width 25 height 25
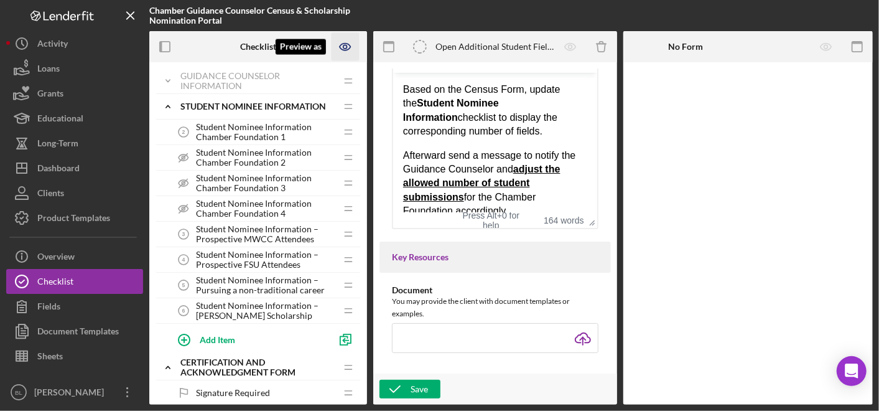
click at [347, 45] on icon "Preview as" at bounding box center [346, 47] width 28 height 28
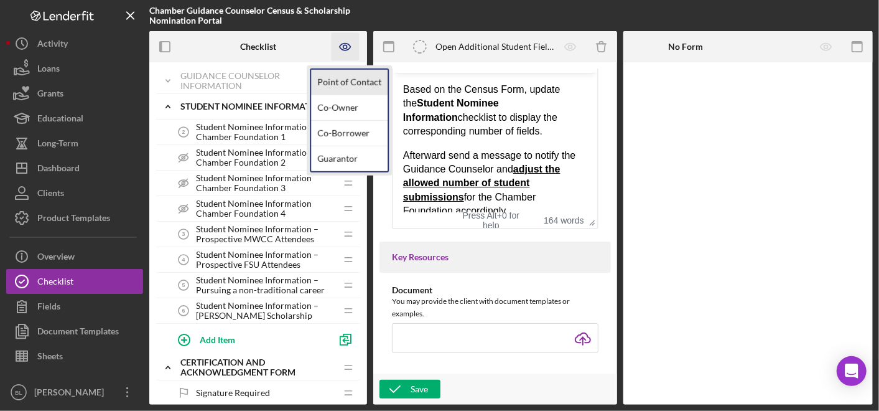
click at [333, 83] on link "Point of Contact" at bounding box center [349, 83] width 77 height 26
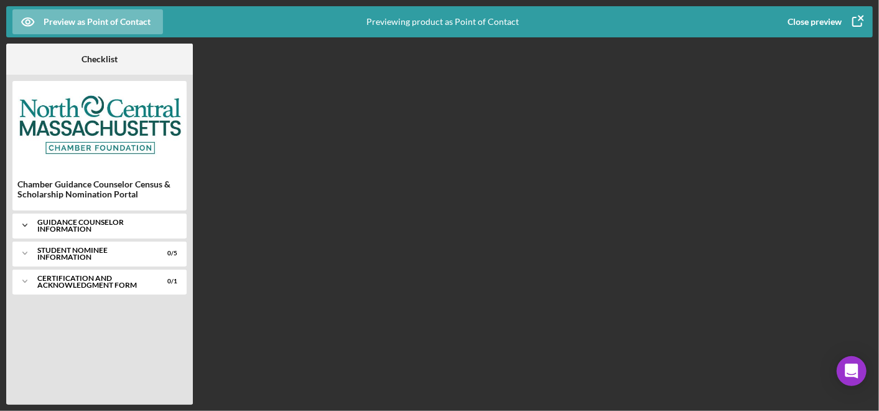
click at [48, 225] on div "Guidance Counselor Information" at bounding box center [104, 225] width 134 height 14
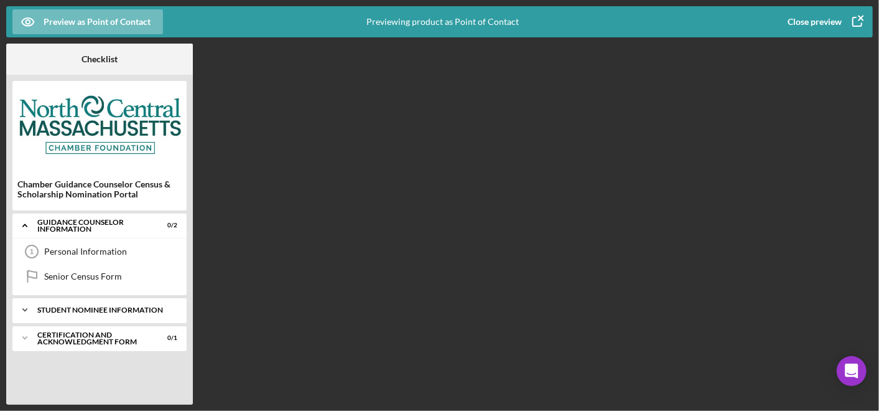
click at [82, 311] on div "Student Nominee Information" at bounding box center [104, 309] width 134 height 7
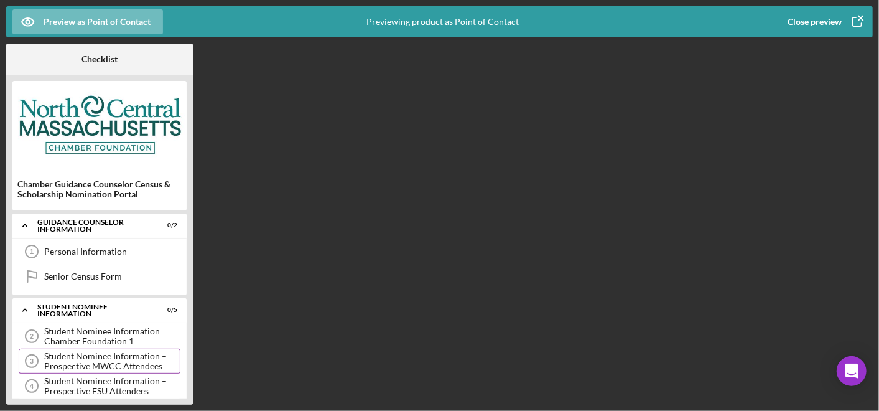
click at [73, 358] on div "Student Nominee Information – Prospective MWCC Attendees" at bounding box center [112, 361] width 136 height 20
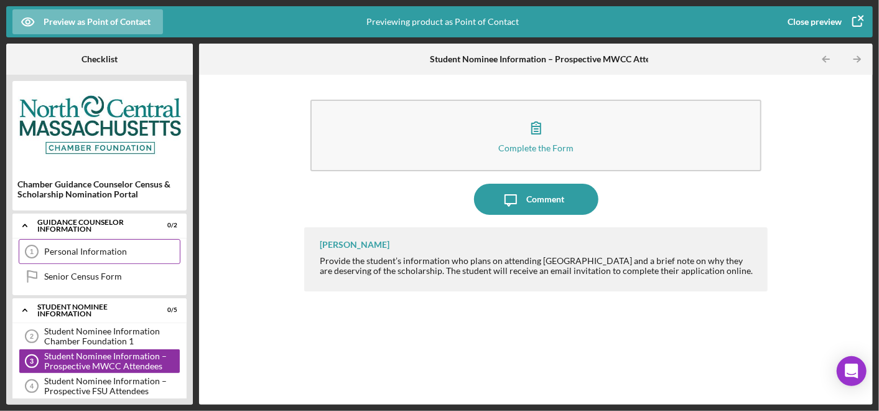
click at [83, 249] on div "Personal Information" at bounding box center [112, 251] width 136 height 10
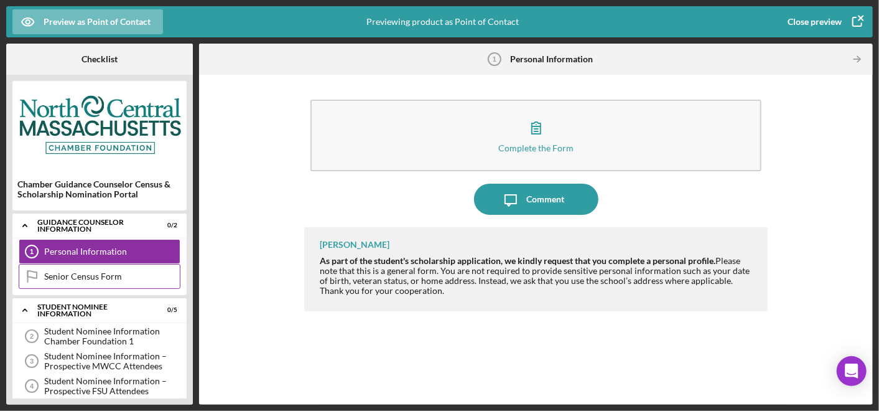
drag, startPoint x: 98, startPoint y: 271, endPoint x: 121, endPoint y: 279, distance: 23.8
click at [98, 270] on div "Senior Census Form Senior Census Form" at bounding box center [100, 276] width 162 height 25
